Goal: Transaction & Acquisition: Purchase product/service

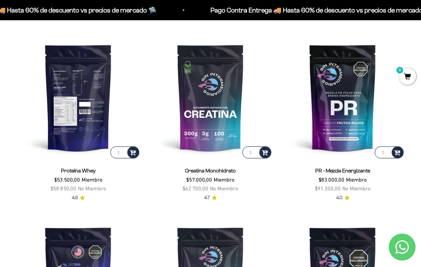
scroll to position [236, 0]
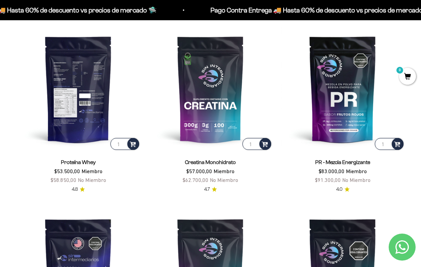
click at [69, 89] on img at bounding box center [78, 89] width 124 height 124
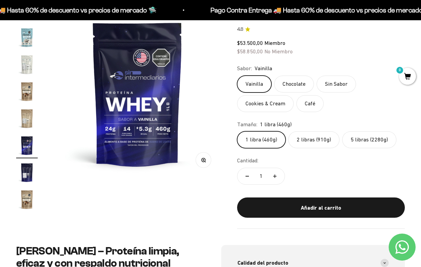
click at [385, 132] on label "5 libras (2280g)" at bounding box center [369, 139] width 54 height 17
click at [237, 131] on input "5 libras (2280g)" at bounding box center [237, 131] width 0 height 0
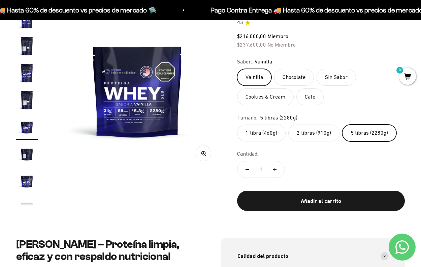
scroll to position [100, 0]
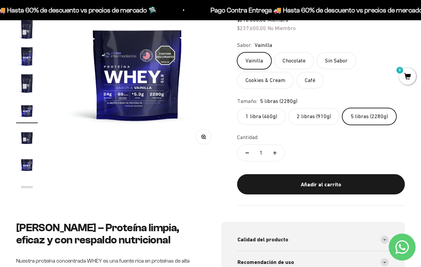
click at [265, 79] on label "Cookies & Cream" at bounding box center [265, 80] width 57 height 17
click at [237, 52] on input "Cookies & Cream" at bounding box center [237, 52] width 0 height 0
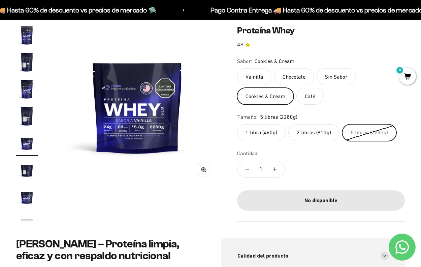
scroll to position [66, 0]
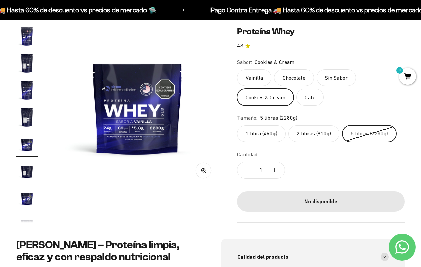
click at [311, 134] on label "2 libras (910g)" at bounding box center [313, 133] width 51 height 17
click at [237, 125] on input "2 libras (910g)" at bounding box center [237, 125] width 0 height 0
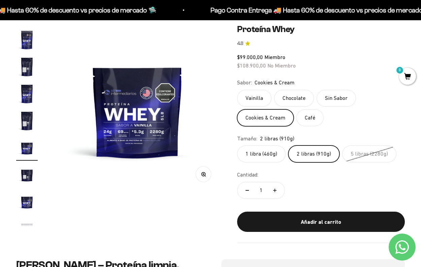
scroll to position [53, 0]
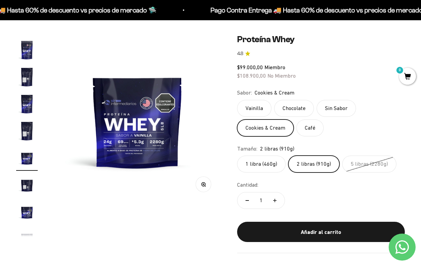
click at [300, 109] on label "Chocolate" at bounding box center [294, 108] width 40 height 17
click at [237, 100] on input "Chocolate" at bounding box center [237, 99] width 0 height 0
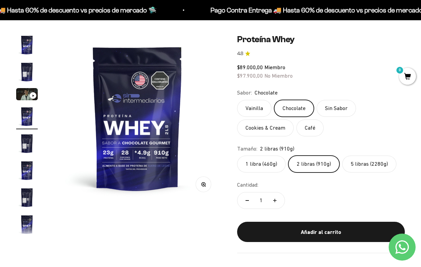
click at [317, 165] on label "2 libras (910g)" at bounding box center [313, 163] width 51 height 17
click at [237, 155] on input "2 libras (910g)" at bounding box center [237, 155] width 0 height 0
click at [363, 164] on label "5 libras (2280g)" at bounding box center [369, 163] width 54 height 17
click at [237, 155] on input "5 libras (2280g)" at bounding box center [237, 155] width 0 height 0
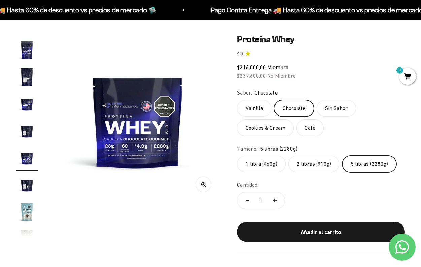
click at [64, 48] on img at bounding box center [137, 117] width 167 height 167
